Goal: Information Seeking & Learning: Learn about a topic

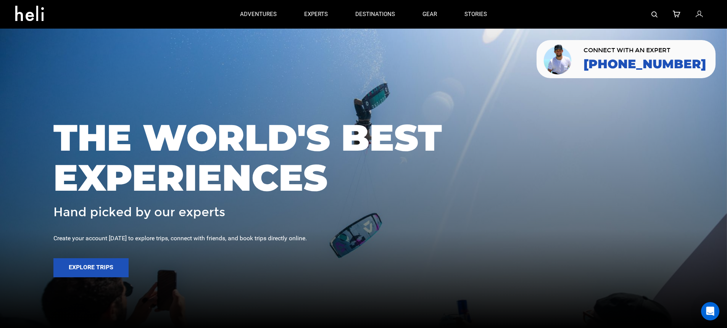
click at [656, 13] on img at bounding box center [654, 14] width 6 height 6
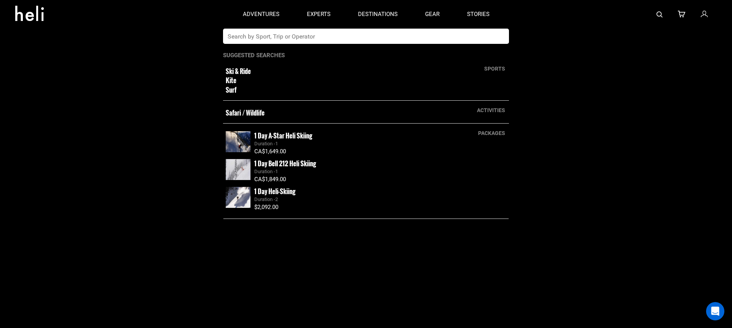
click at [320, 42] on input "text" at bounding box center [358, 36] width 270 height 15
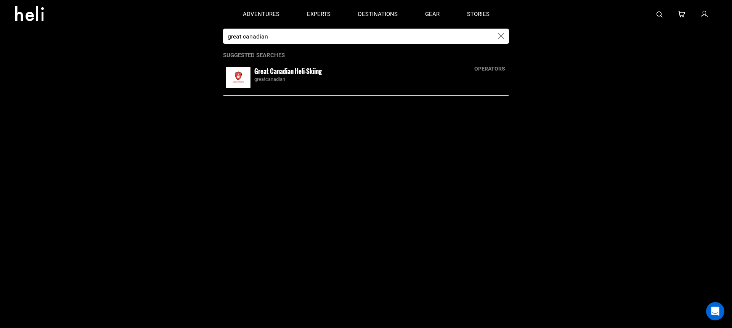
type input "great canadian"
click at [315, 76] on div "greatcanadian" at bounding box center [380, 79] width 252 height 7
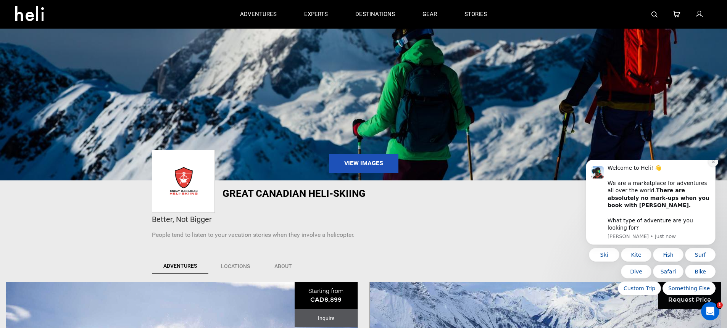
click at [713, 163] on icon "Dismiss notification" at bounding box center [712, 162] width 3 height 3
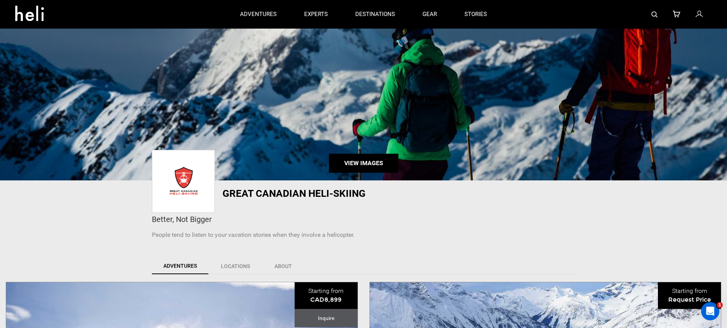
click at [358, 167] on link "View Images" at bounding box center [363, 163] width 69 height 19
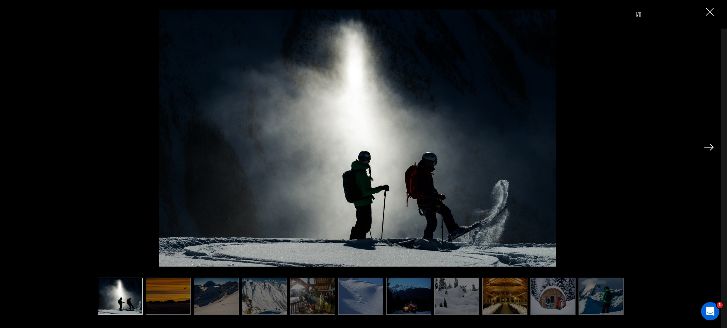
click at [709, 145] on img at bounding box center [709, 147] width 10 height 7
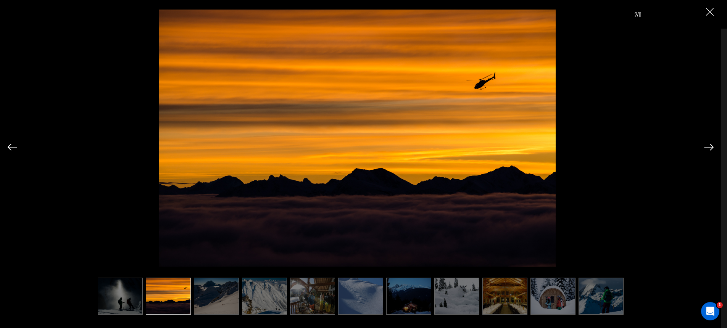
click at [706, 146] on img at bounding box center [709, 147] width 10 height 7
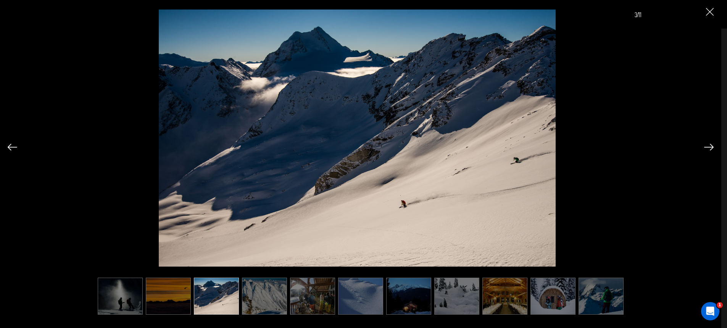
click at [706, 146] on img at bounding box center [709, 147] width 10 height 7
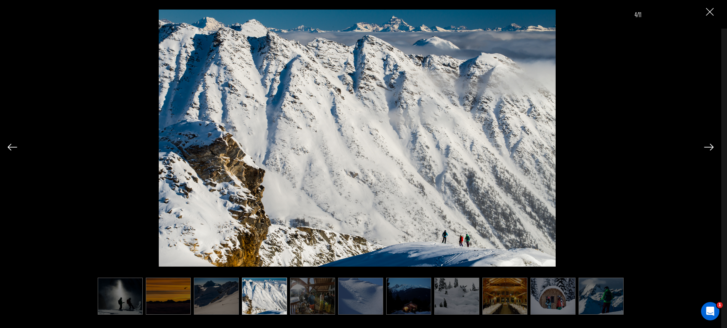
click at [706, 146] on img at bounding box center [709, 147] width 10 height 7
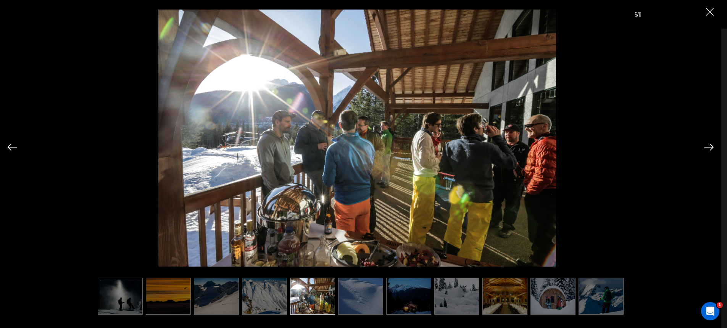
click at [706, 146] on img at bounding box center [709, 147] width 10 height 7
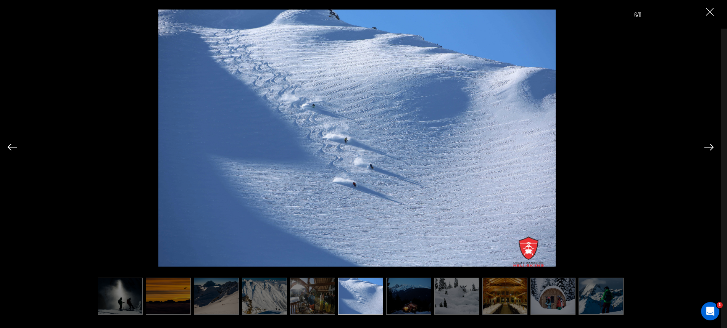
click at [706, 146] on img at bounding box center [709, 147] width 10 height 7
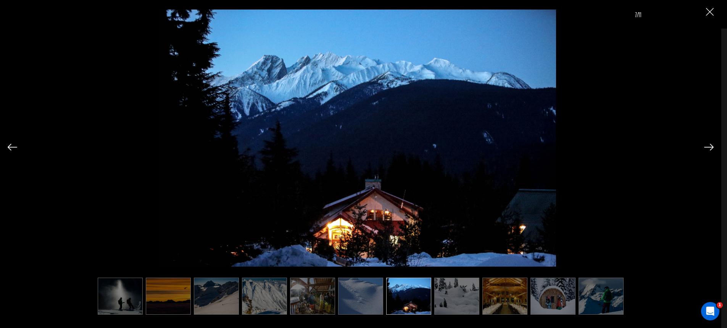
click at [706, 146] on img at bounding box center [709, 147] width 10 height 7
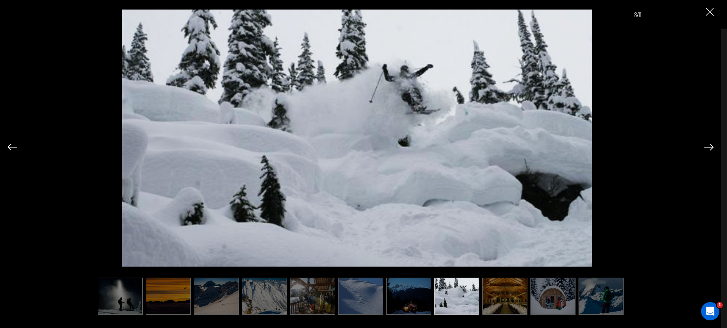
click at [706, 146] on img at bounding box center [709, 147] width 10 height 7
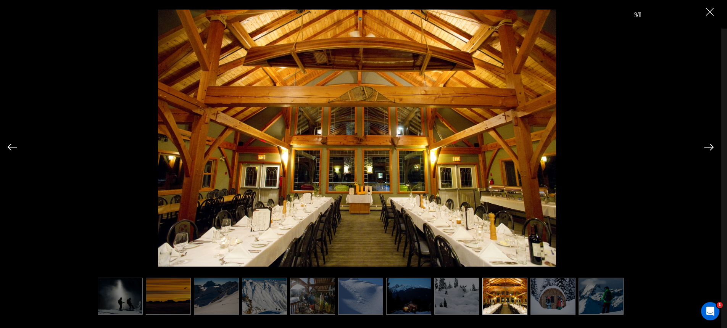
click at [706, 146] on img at bounding box center [709, 147] width 10 height 7
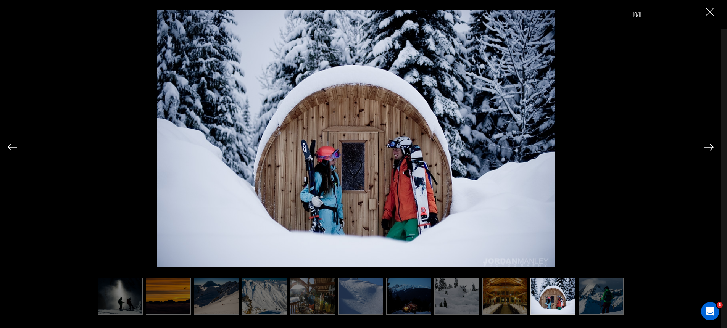
click at [706, 146] on img at bounding box center [709, 147] width 10 height 7
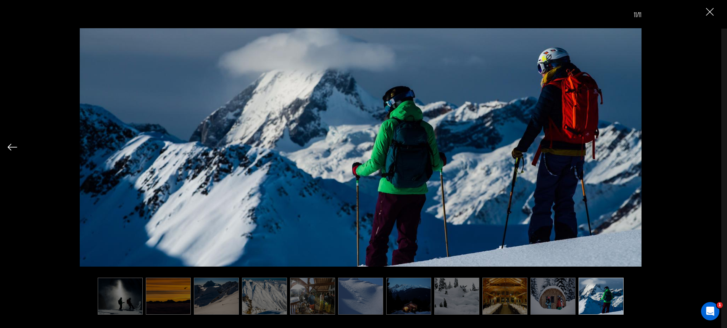
click at [711, 11] on img "Close" at bounding box center [710, 12] width 8 height 8
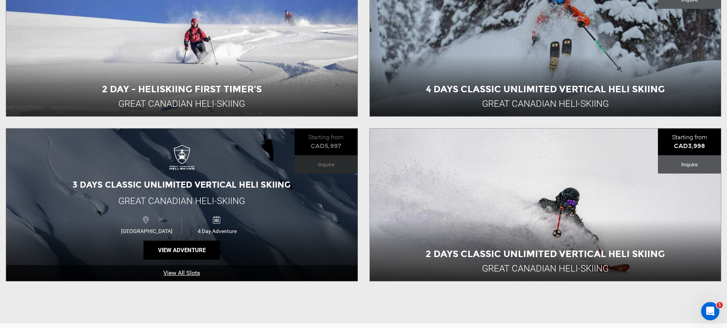
scroll to position [321, 0]
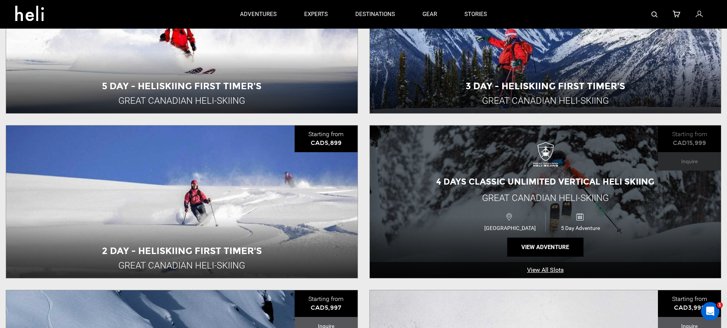
click at [460, 174] on div "4 Days Classic Unlimited Vertical Heli Skiing Great Canadian Heli-Skiing [GEOGR…" at bounding box center [545, 201] width 351 height 153
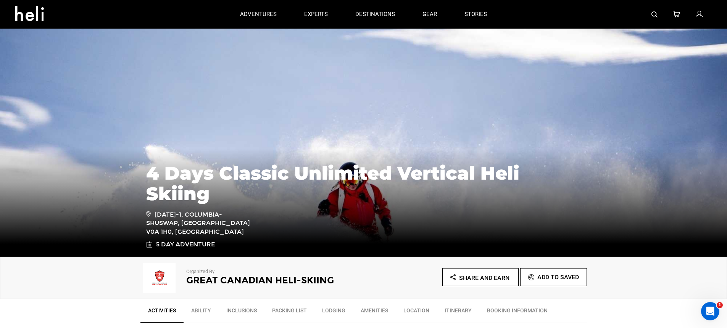
click at [166, 280] on img at bounding box center [159, 278] width 38 height 31
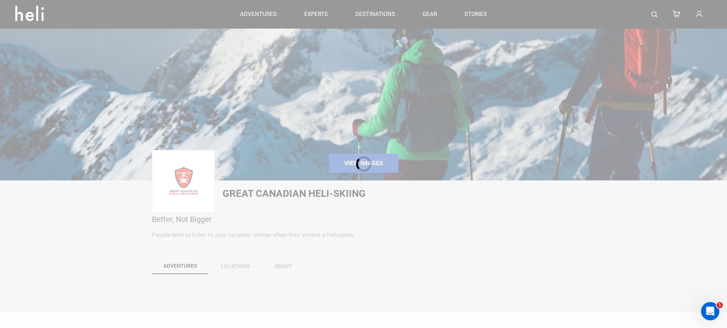
scroll to position [148, 0]
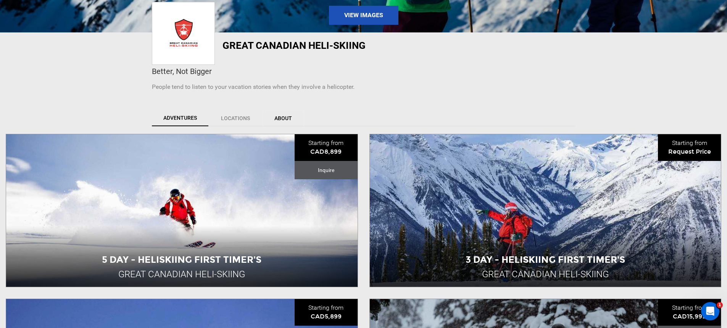
click at [269, 117] on link "About" at bounding box center [282, 118] width 41 height 16
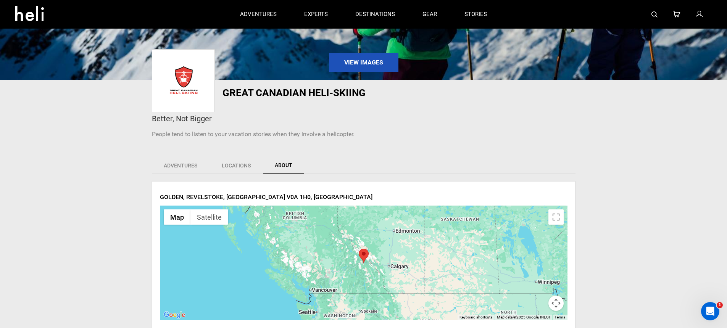
scroll to position [0, 0]
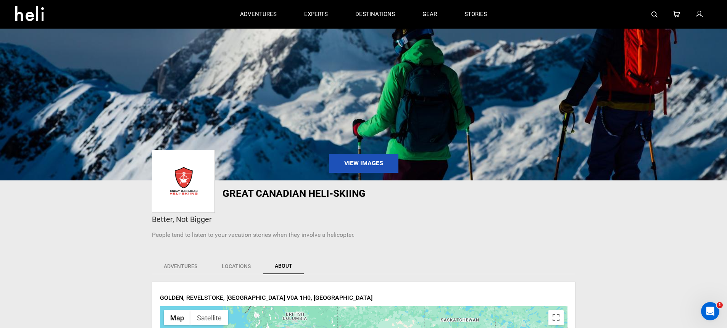
drag, startPoint x: 117, startPoint y: 113, endPoint x: 78, endPoint y: 201, distance: 96.1
click at [78, 201] on div "View Images Great Canadian Heli-Skiing Better, Not Bigger People tend to listen…" at bounding box center [363, 139] width 727 height 223
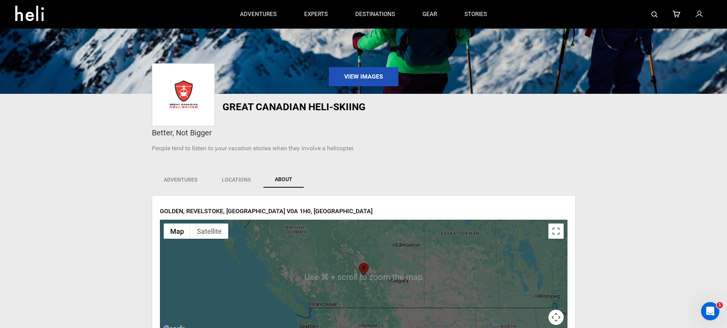
scroll to position [47, 0]
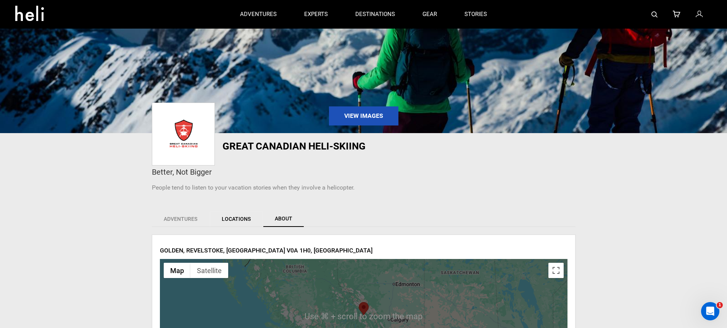
click at [228, 217] on link "Locations" at bounding box center [236, 219] width 53 height 16
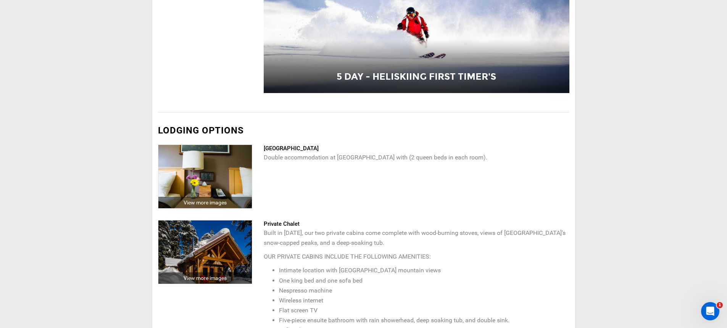
scroll to position [1750, 0]
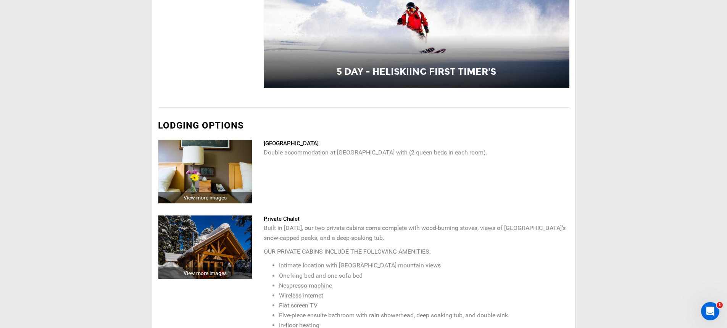
click at [199, 197] on div "View more images" at bounding box center [204, 197] width 93 height 11
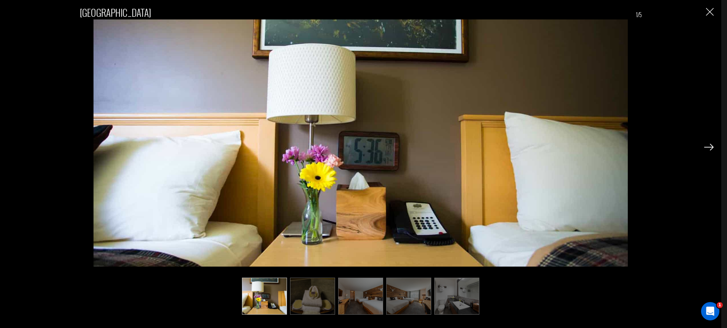
click at [709, 145] on img at bounding box center [709, 147] width 10 height 7
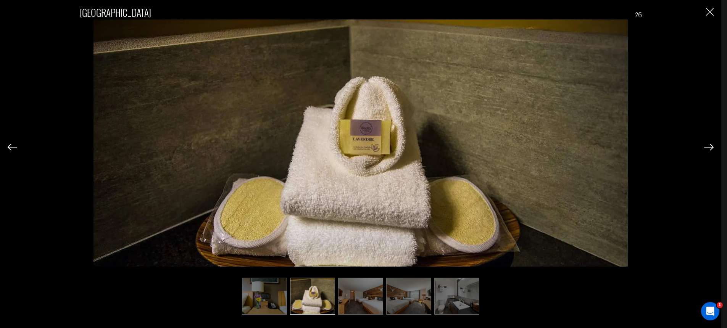
click at [709, 145] on img at bounding box center [709, 147] width 10 height 7
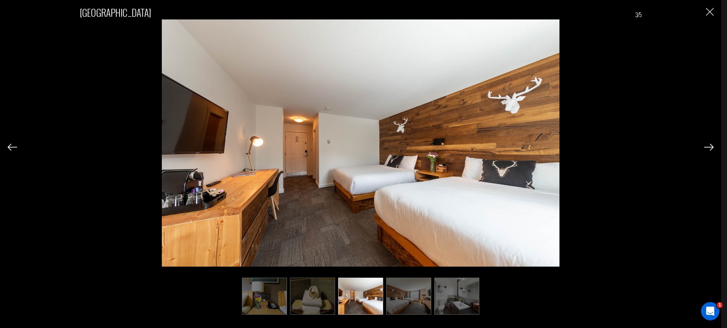
click at [709, 145] on img at bounding box center [709, 147] width 10 height 7
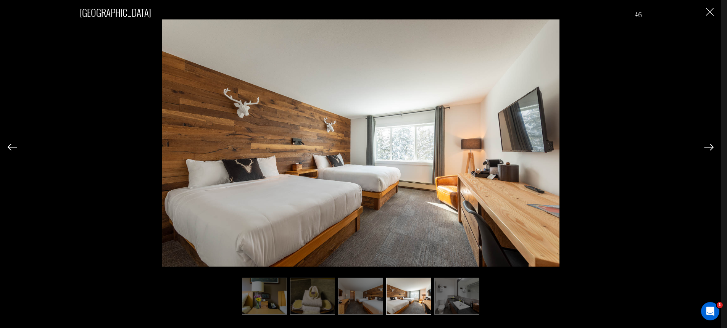
click at [709, 145] on img at bounding box center [709, 147] width 10 height 7
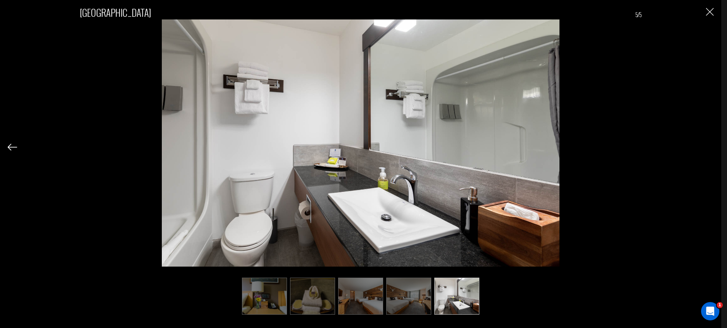
click at [709, 145] on div "[GEOGRAPHIC_DATA] 5/5" at bounding box center [361, 156] width 706 height 312
click at [711, 9] on img "Close" at bounding box center [710, 12] width 8 height 8
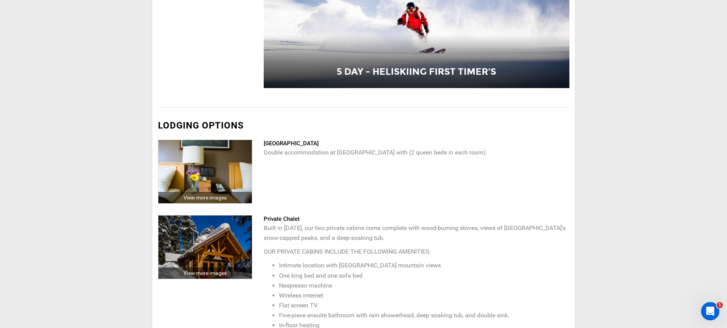
click at [178, 238] on img at bounding box center [204, 246] width 93 height 63
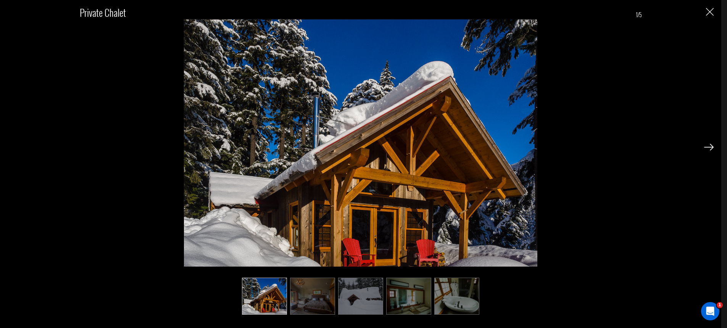
click at [697, 148] on div "Private Chalet 1/5" at bounding box center [361, 156] width 706 height 312
click at [702, 147] on div "Private Chalet 1/5" at bounding box center [361, 156] width 706 height 312
click at [707, 147] on img at bounding box center [709, 147] width 10 height 7
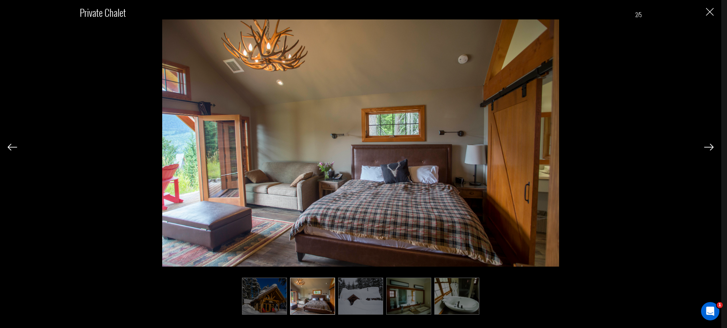
click at [705, 147] on img at bounding box center [709, 147] width 10 height 7
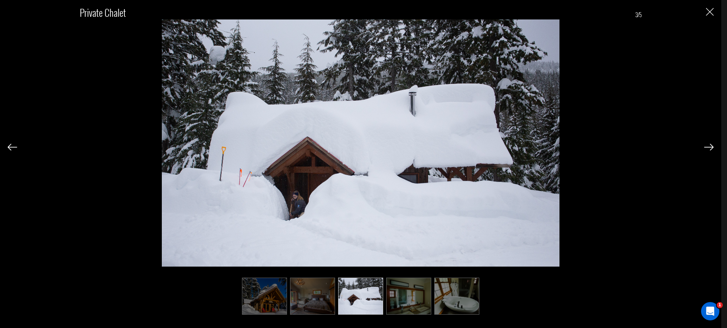
click at [705, 147] on img at bounding box center [709, 147] width 10 height 7
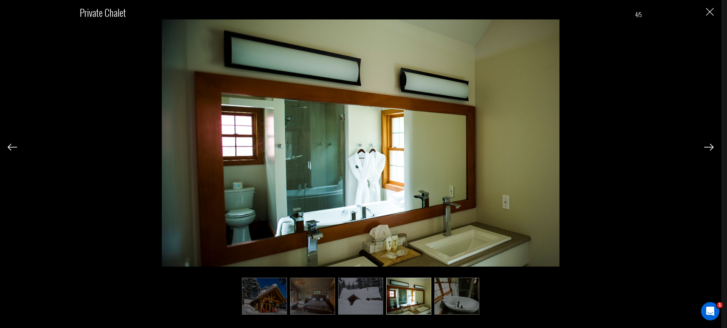
click at [705, 147] on img at bounding box center [709, 147] width 10 height 7
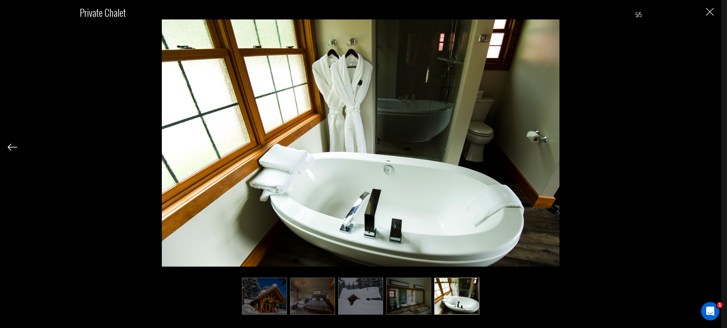
click at [705, 147] on div "Private Chalet 5/5" at bounding box center [361, 156] width 706 height 312
click at [707, 12] on img "Close" at bounding box center [710, 12] width 8 height 8
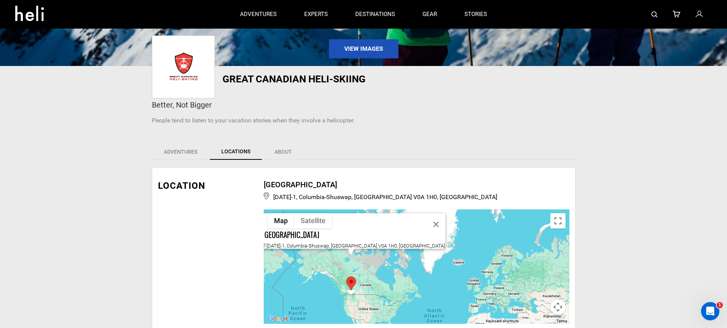
scroll to position [0, 0]
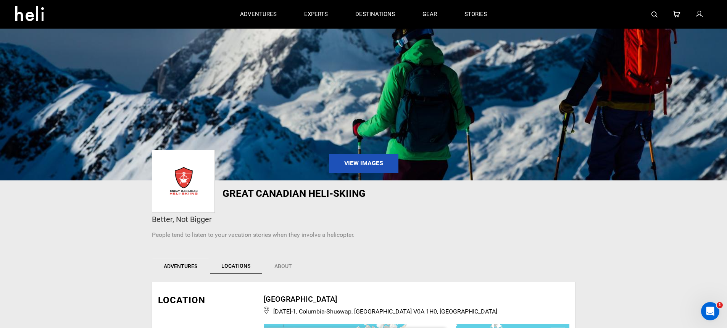
click at [171, 265] on link "Adventures" at bounding box center [180, 266] width 57 height 16
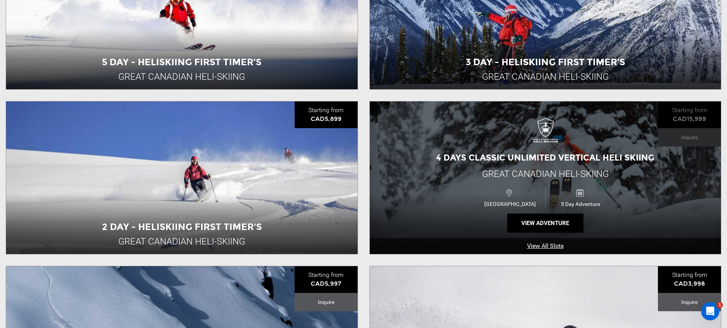
scroll to position [463, 0]
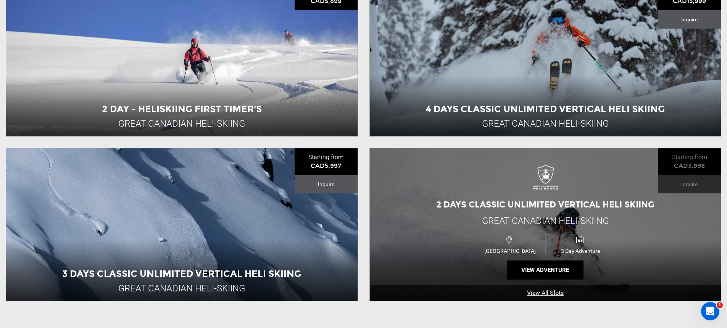
click at [502, 191] on div "2 Days Classic Unlimited Vertical Heli Skiing Great Canadian Heli-Skiing [GEOGR…" at bounding box center [545, 224] width 351 height 153
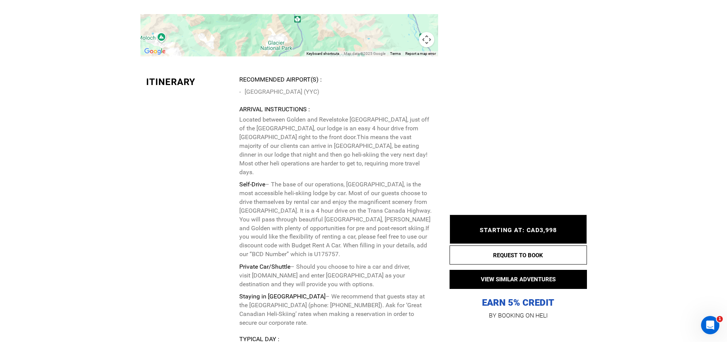
scroll to position [1749, 0]
